Goal: Transaction & Acquisition: Obtain resource

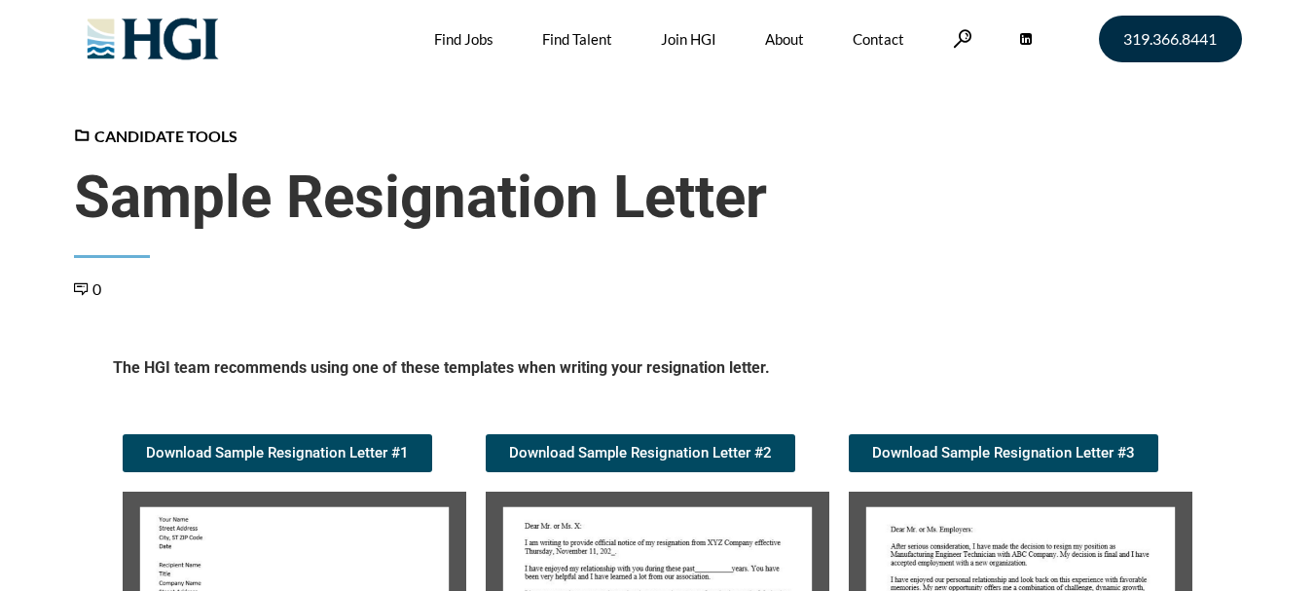
scroll to position [389, 0]
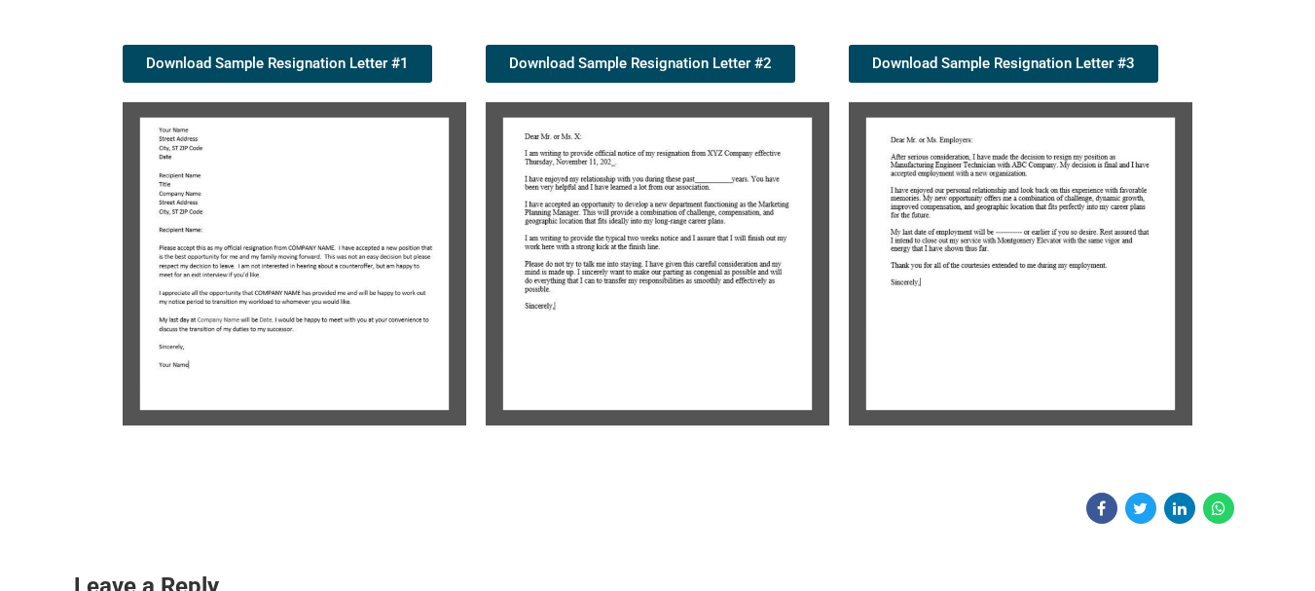
click at [306, 268] on img at bounding box center [295, 263] width 344 height 323
click at [295, 275] on img at bounding box center [295, 263] width 344 height 323
click at [680, 224] on img at bounding box center [658, 263] width 344 height 323
click at [670, 229] on img at bounding box center [658, 263] width 344 height 323
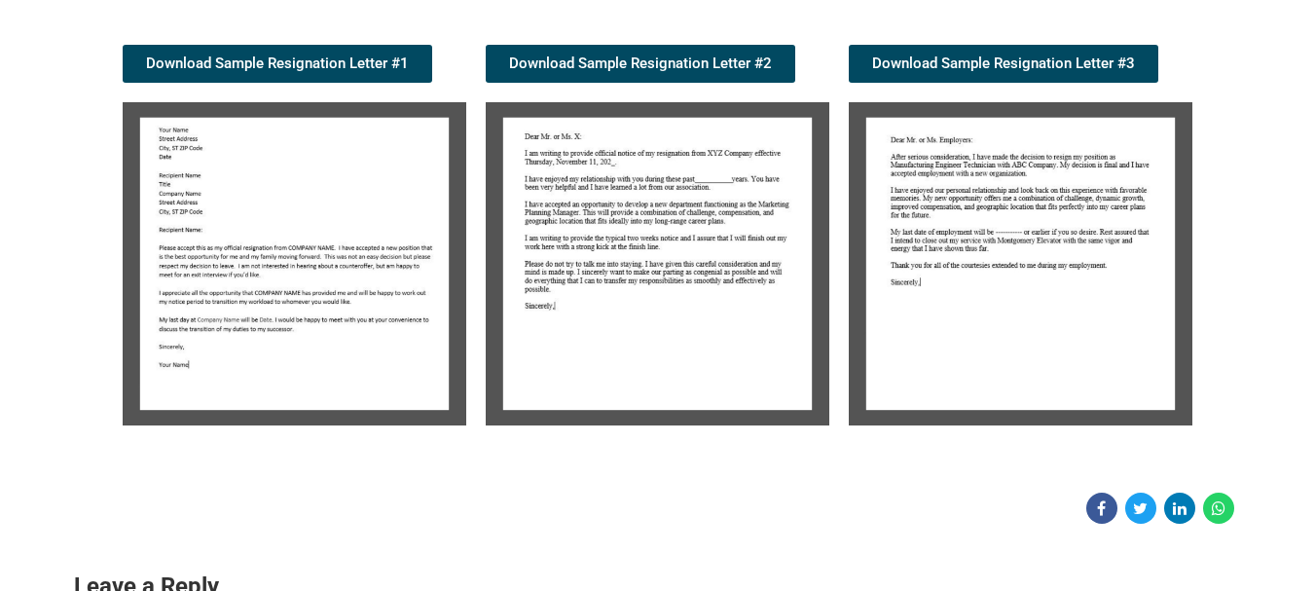
click at [337, 237] on img at bounding box center [295, 263] width 344 height 323
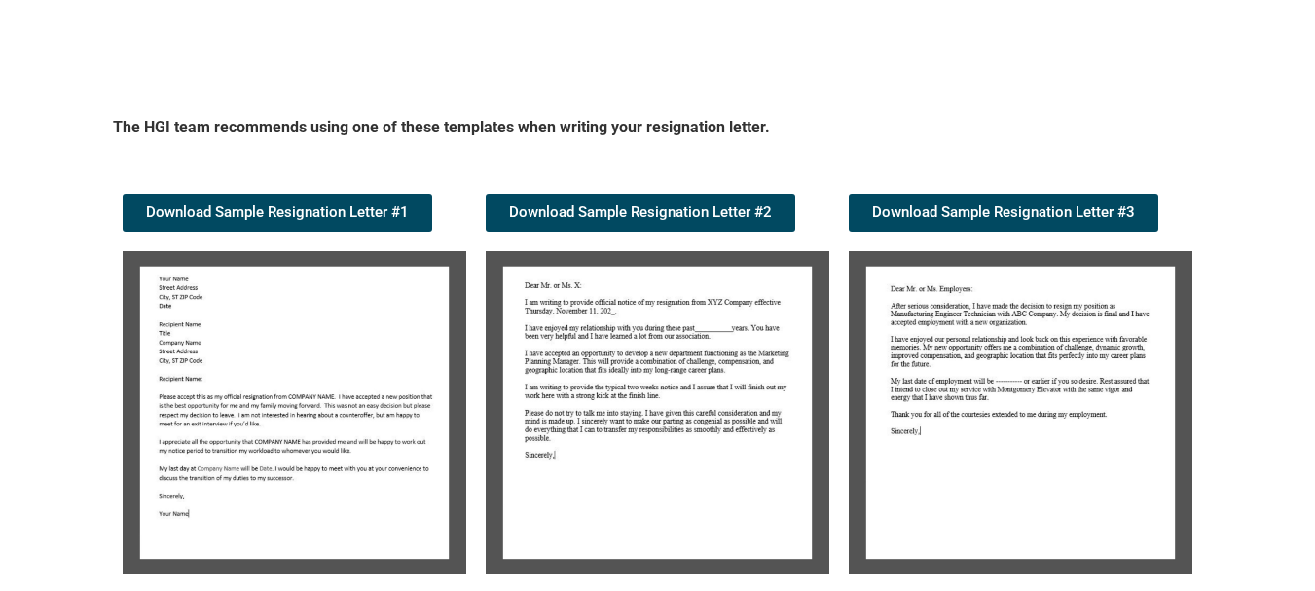
scroll to position [2003, 0]
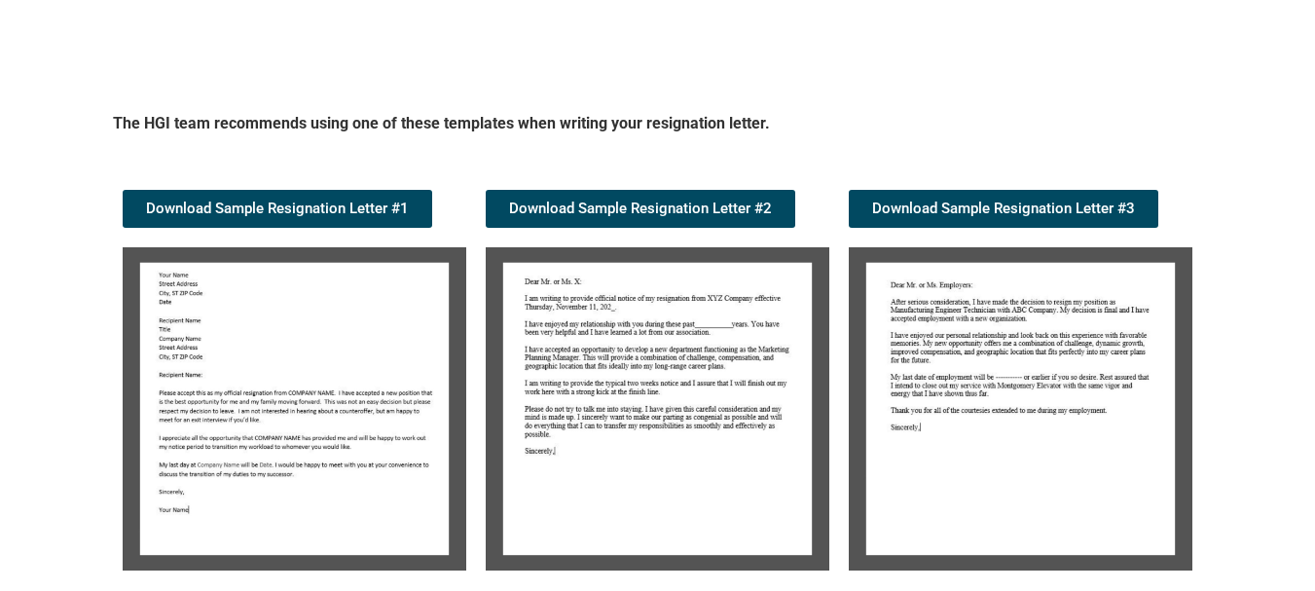
click at [348, 344] on img at bounding box center [295, 408] width 344 height 323
click at [650, 209] on span "Download Sample Resignation Letter #2" at bounding box center [640, 209] width 263 height 15
click at [1004, 216] on span "Download Sample Resignation Letter #3" at bounding box center [1003, 209] width 263 height 15
click at [247, 217] on link "Download Sample Resignation Letter #1" at bounding box center [278, 209] width 310 height 38
